Goal: Book appointment/travel/reservation: Book appointment/travel/reservation

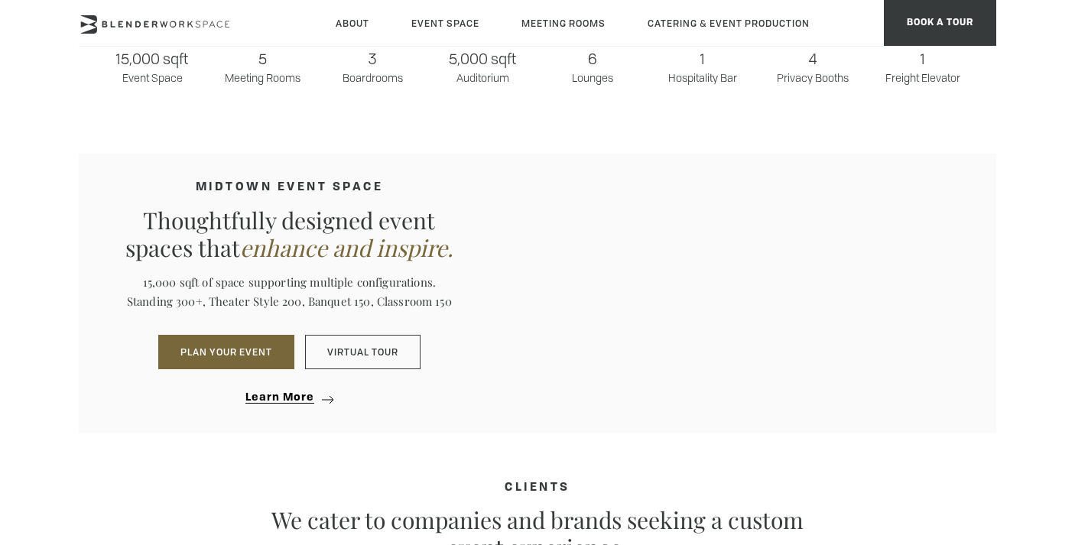
scroll to position [1313, 0]
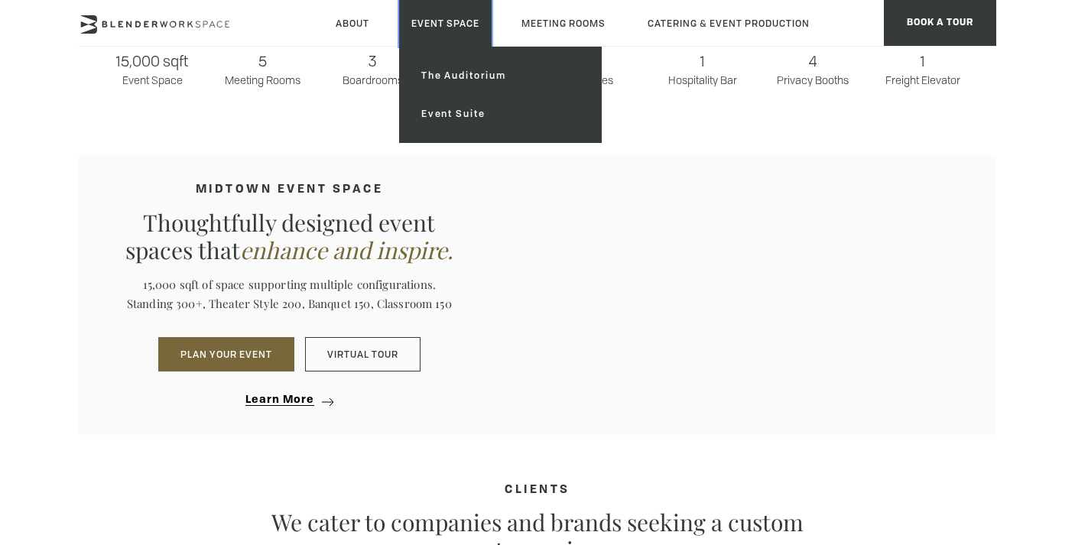
click at [446, 24] on link "Event Space" at bounding box center [445, 23] width 93 height 47
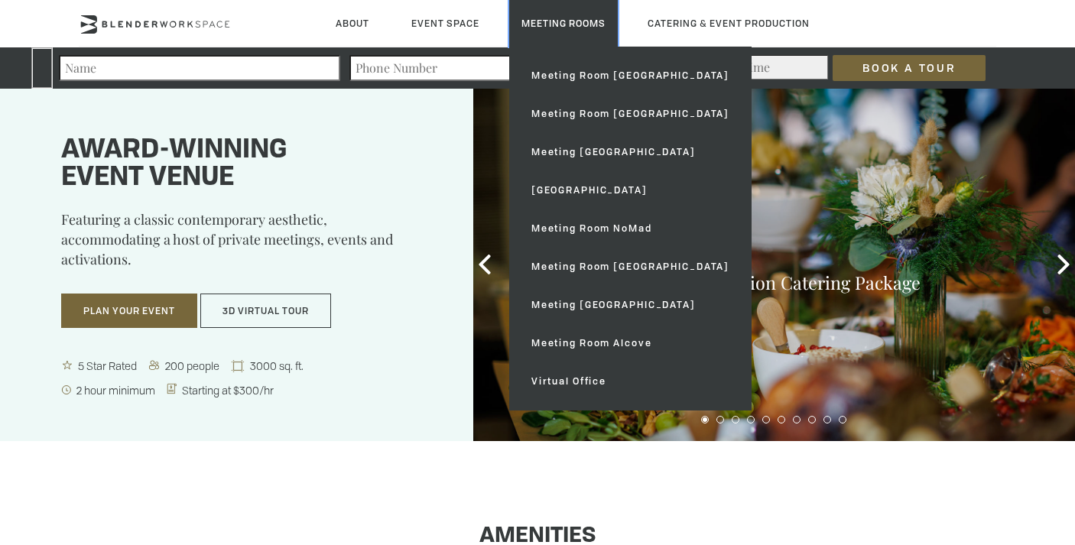
click at [570, 16] on link "Meeting Rooms" at bounding box center [563, 23] width 109 height 47
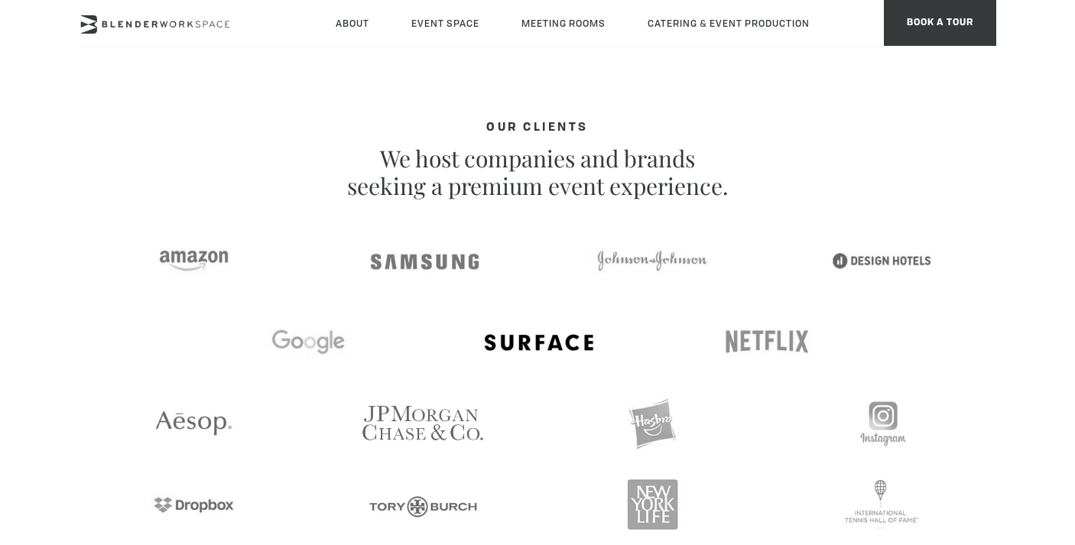
scroll to position [2388, 0]
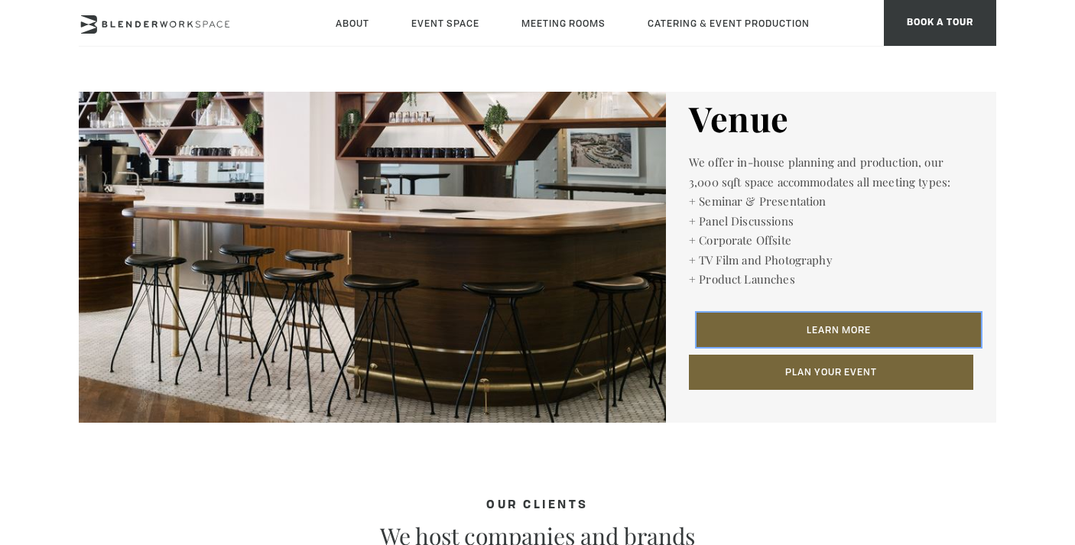
click at [764, 327] on link "Learn More" at bounding box center [838, 330] width 284 height 35
